Goal: Book appointment/travel/reservation

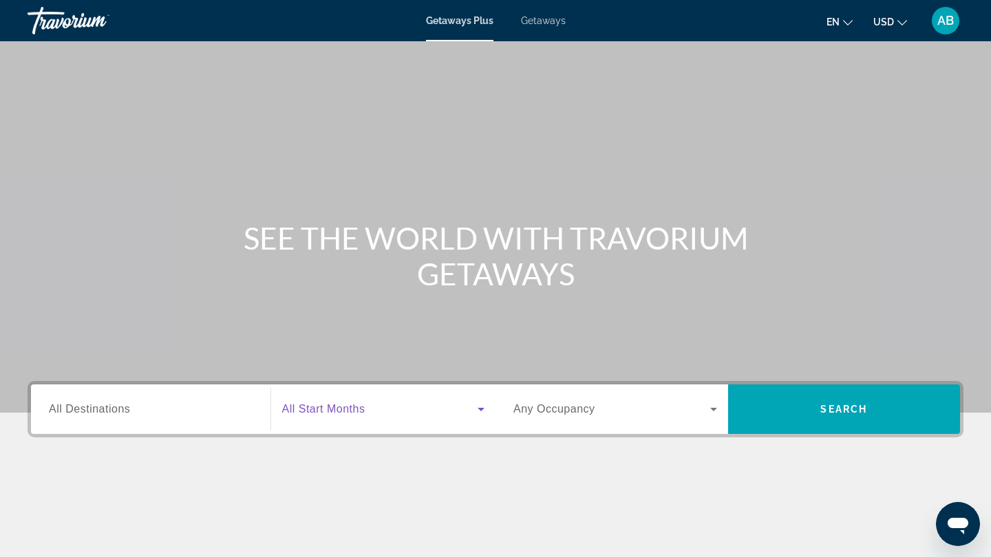
click at [394, 411] on span "Search widget" at bounding box center [380, 409] width 196 height 17
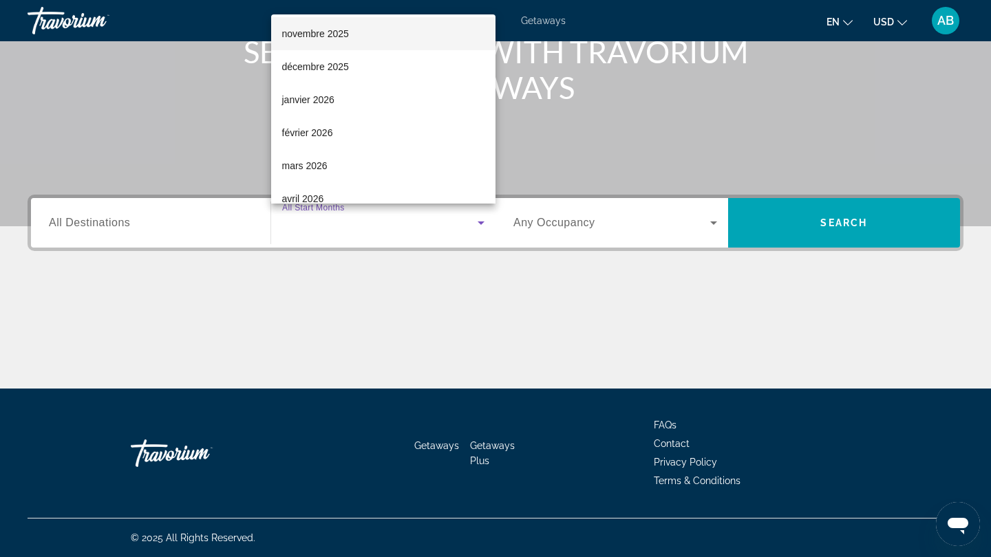
scroll to position [74, 0]
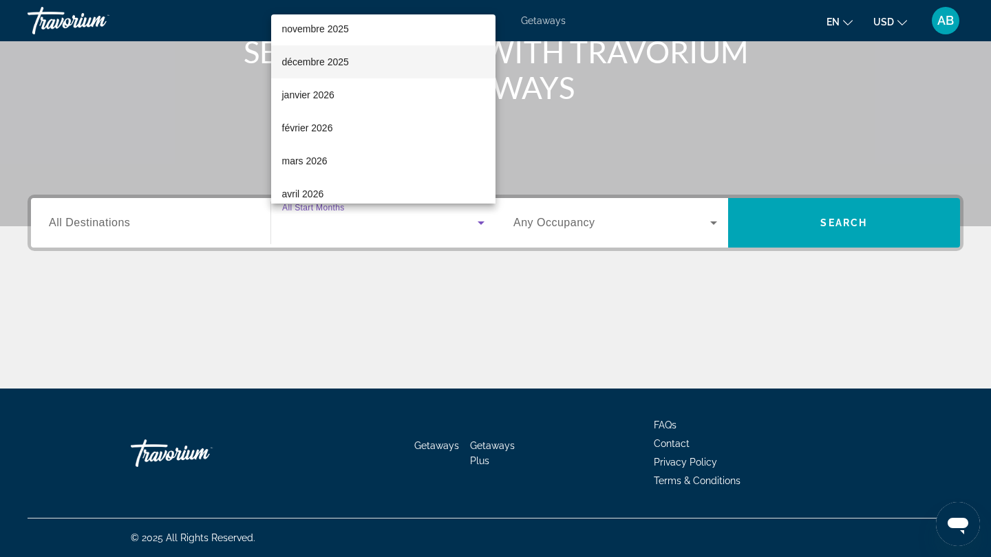
click at [327, 63] on span "décembre 2025" at bounding box center [315, 62] width 67 height 17
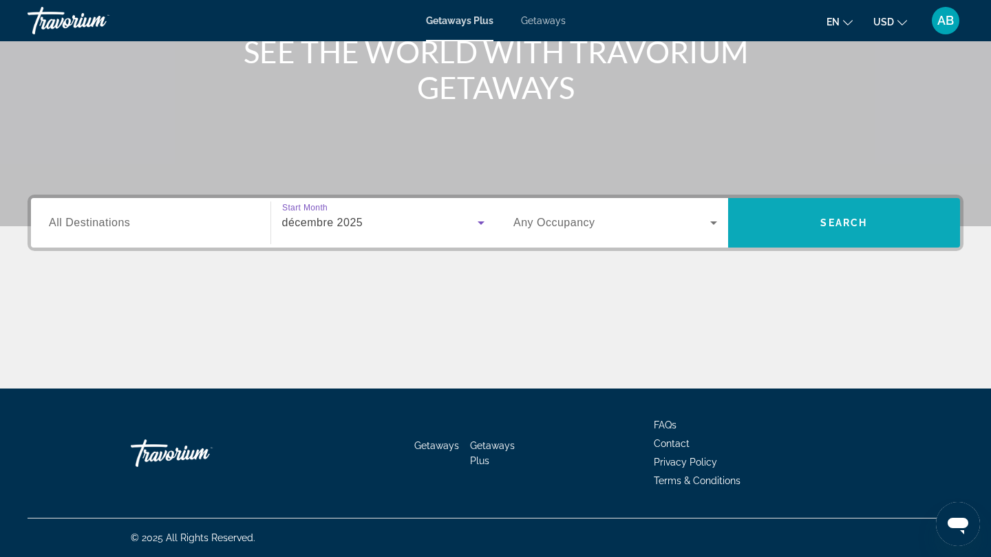
click at [803, 235] on span "Search" at bounding box center [844, 222] width 233 height 33
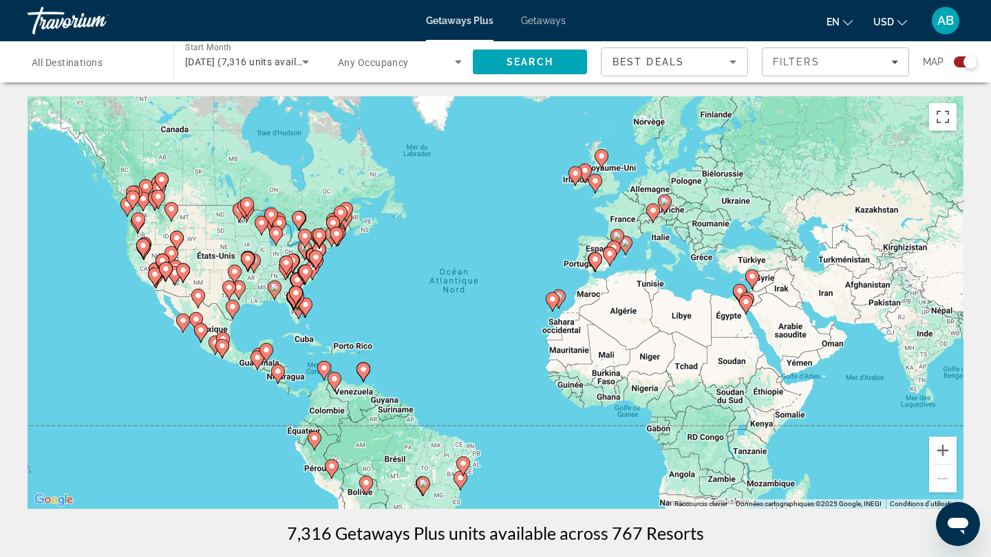
click at [285, 61] on span "[DATE] (7,316 units available)" at bounding box center [251, 61] width 133 height 11
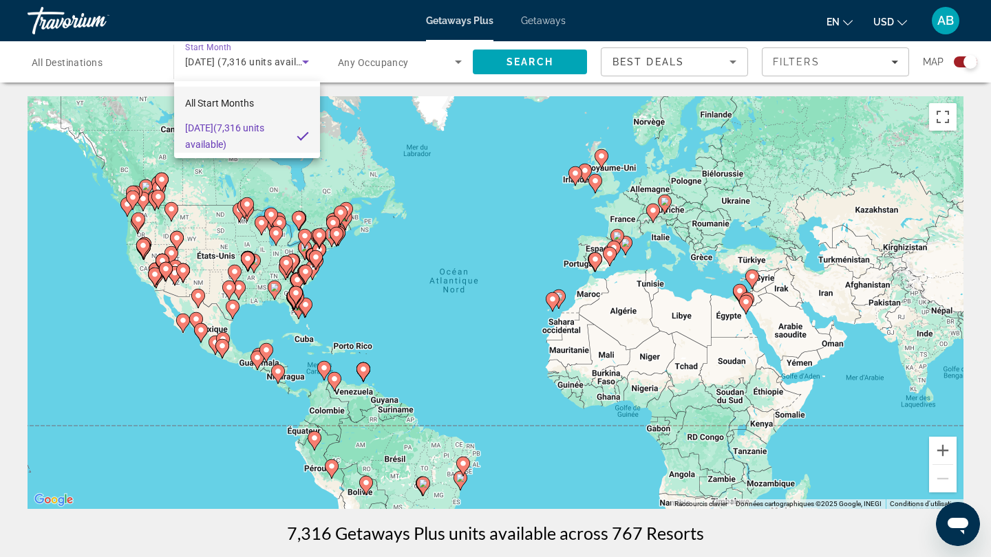
click at [281, 109] on mat-option "All Start Months" at bounding box center [247, 103] width 146 height 33
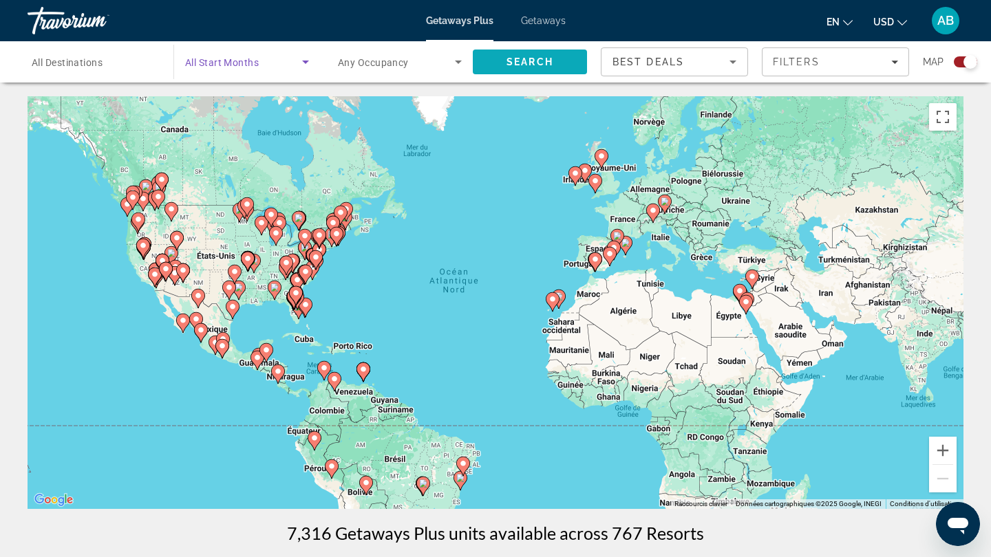
click at [552, 61] on span "Search" at bounding box center [529, 61] width 47 height 11
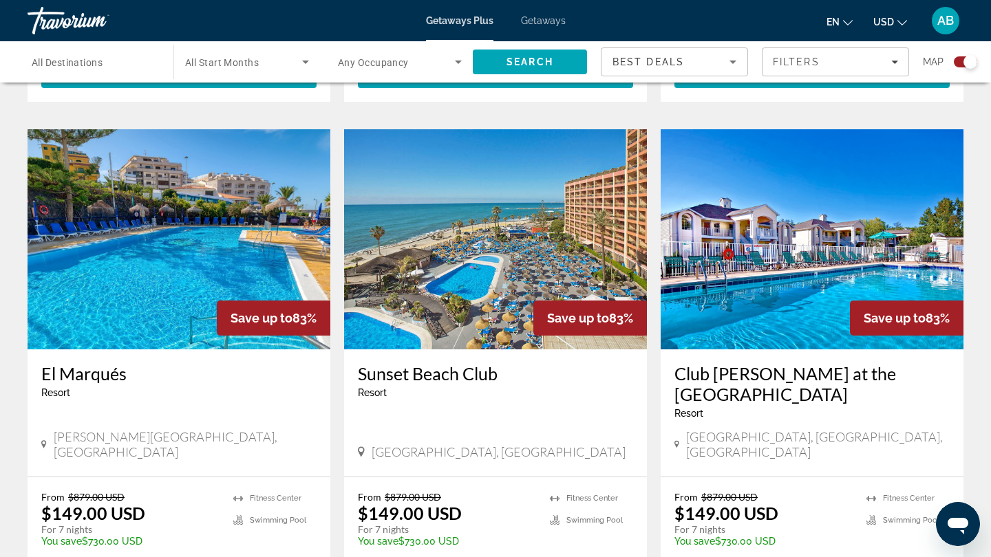
scroll to position [911, 0]
click at [528, 273] on img "Main content" at bounding box center [495, 239] width 303 height 220
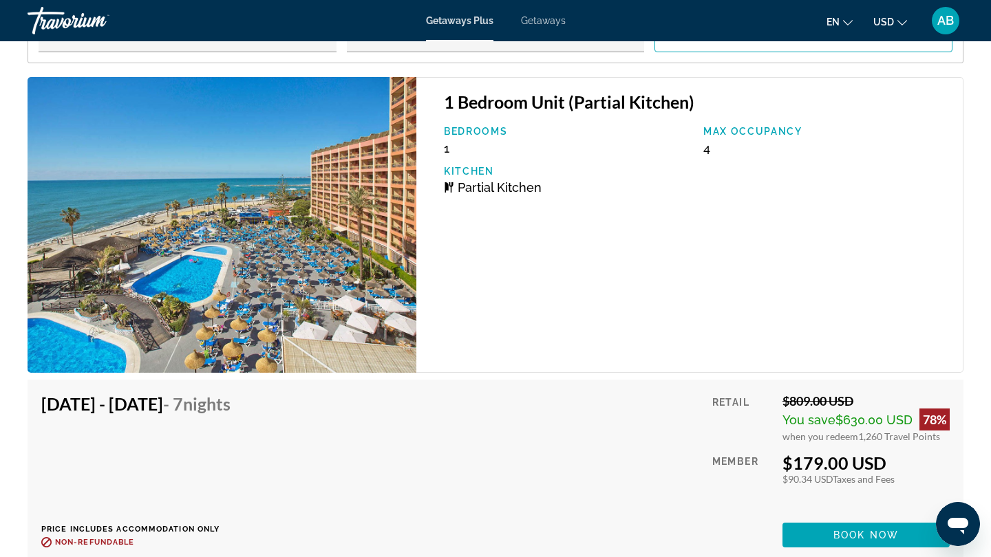
scroll to position [2556, 0]
